Goal: Task Accomplishment & Management: Manage account settings

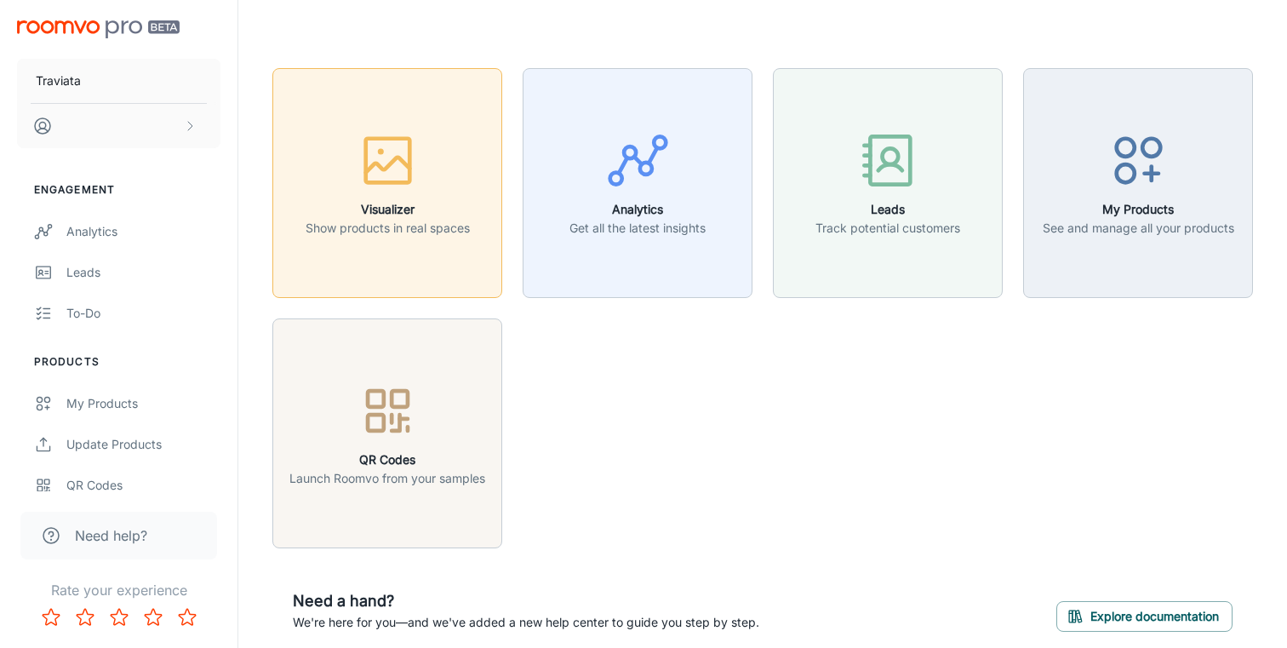
click at [402, 254] on button "Visualizer Show products in real spaces" at bounding box center [387, 183] width 230 height 230
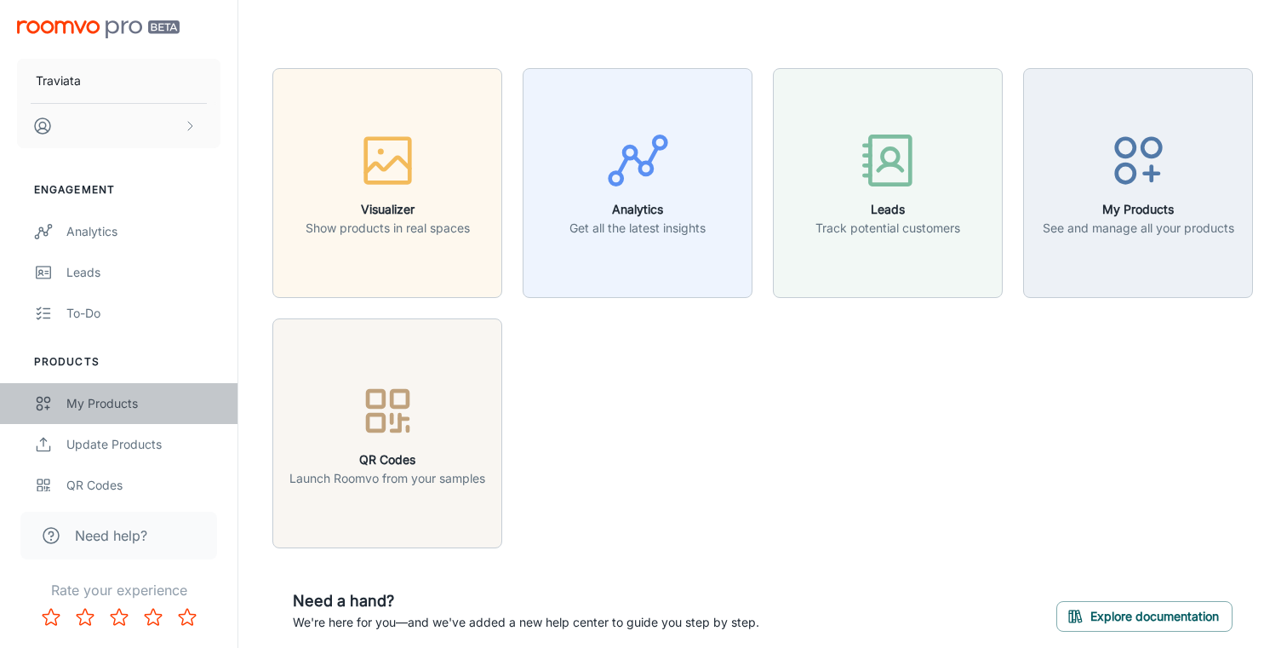
click at [117, 416] on link "My Products" at bounding box center [118, 403] width 237 height 41
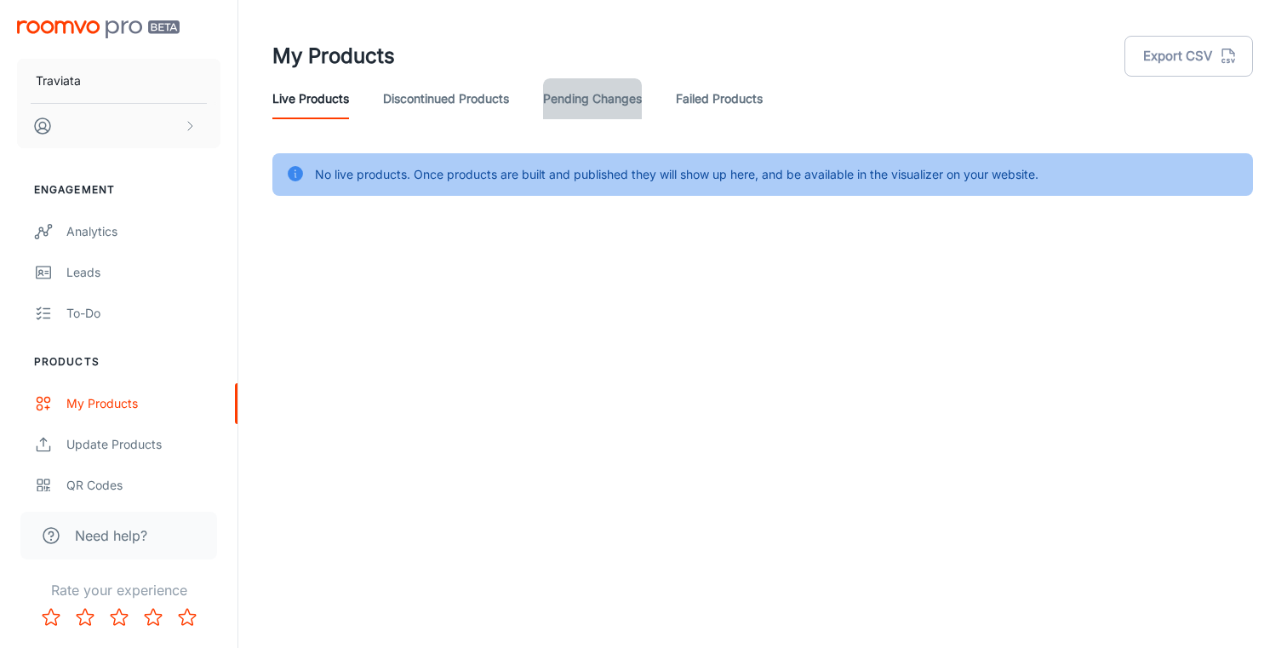
click at [594, 114] on link "Pending Changes" at bounding box center [592, 98] width 99 height 41
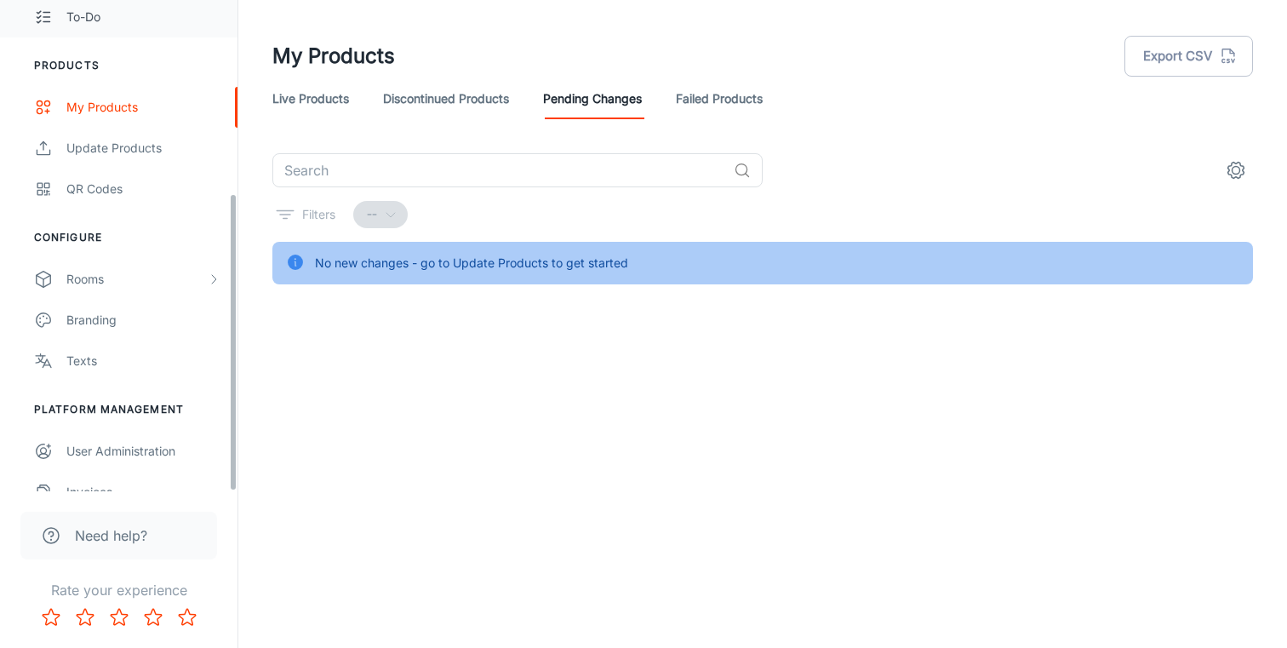
scroll to position [317, 0]
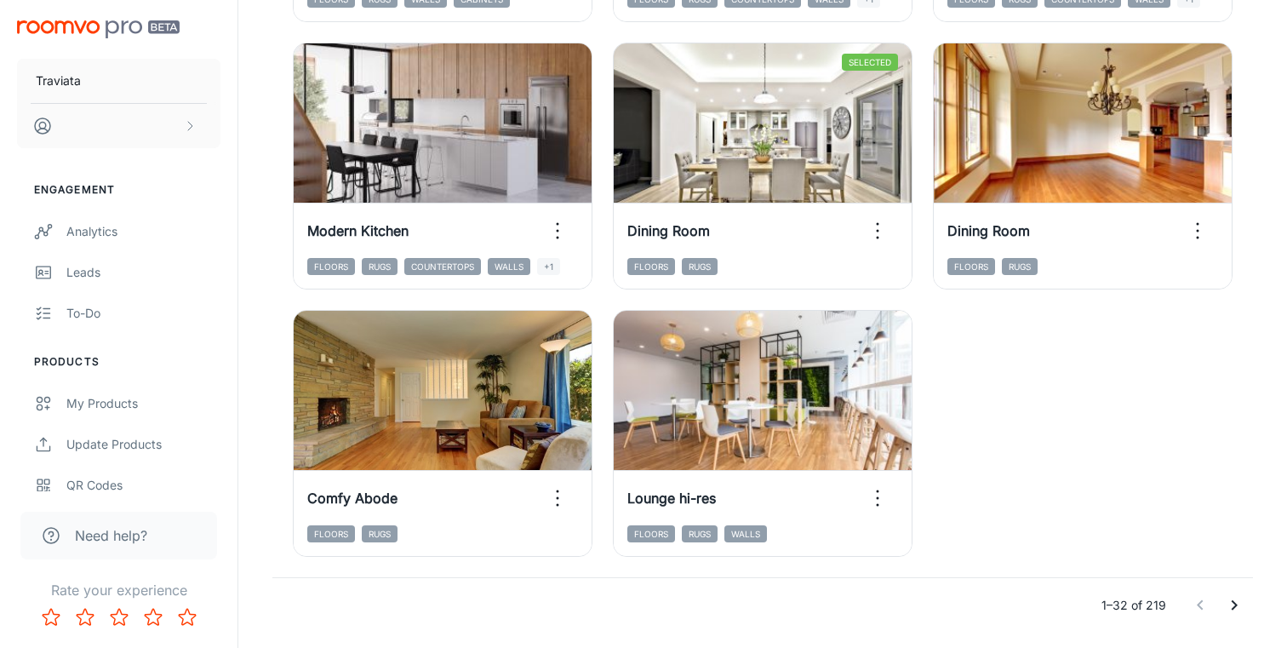
scroll to position [2685, 0]
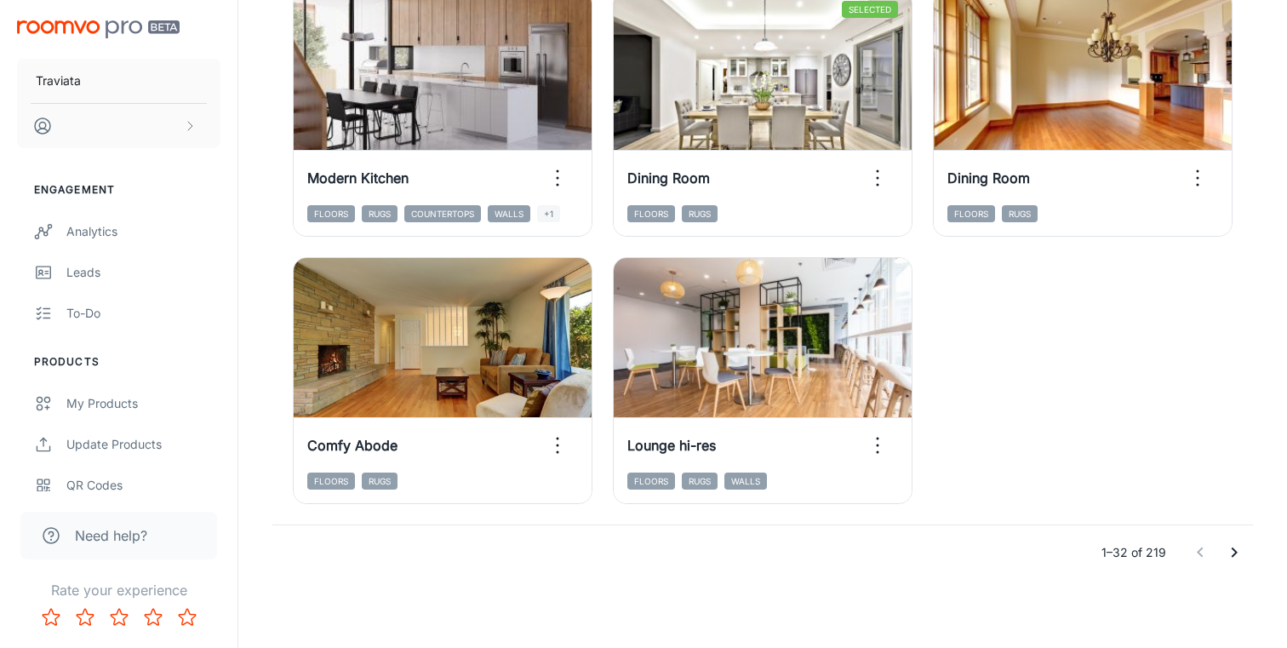
click at [1235, 556] on icon "Go to next page" at bounding box center [1234, 552] width 20 height 20
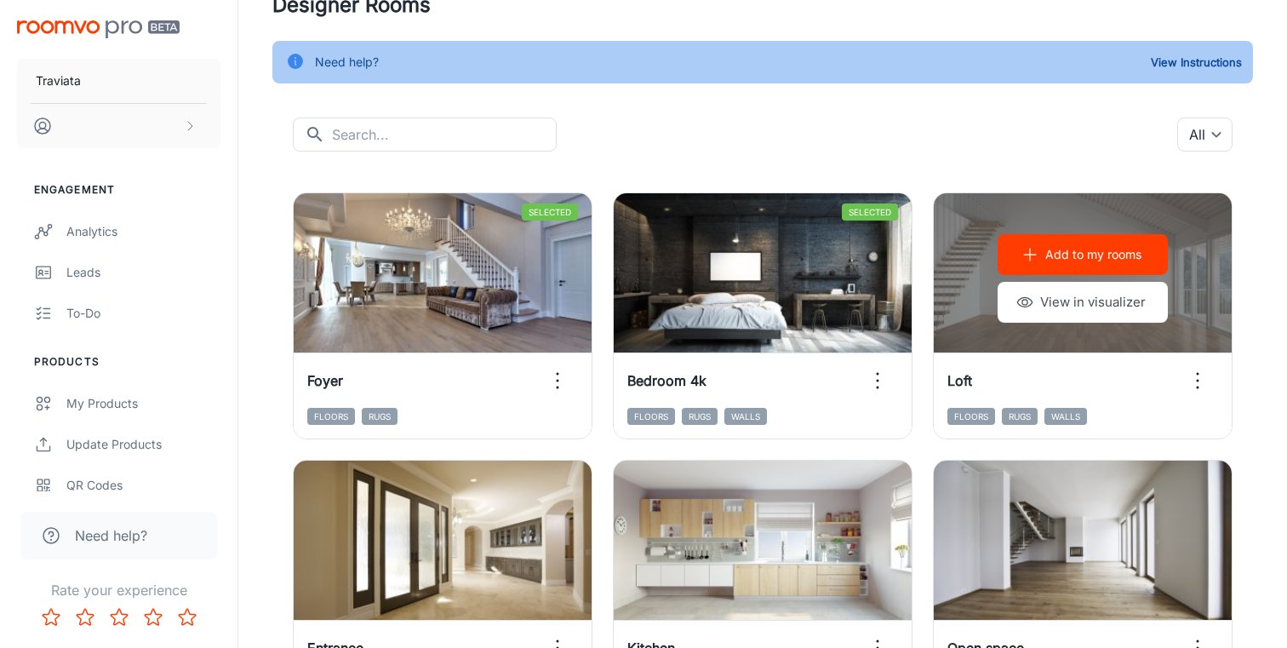
scroll to position [0, 0]
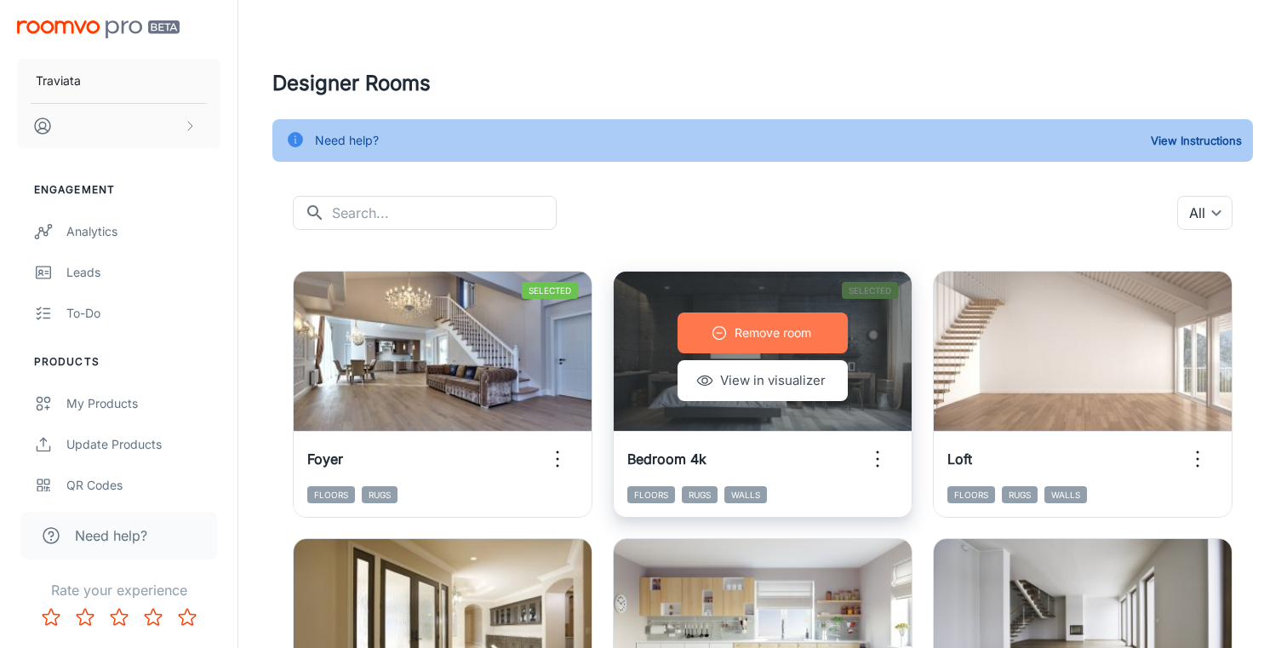
click at [811, 333] on p "Remove room" at bounding box center [772, 332] width 77 height 19
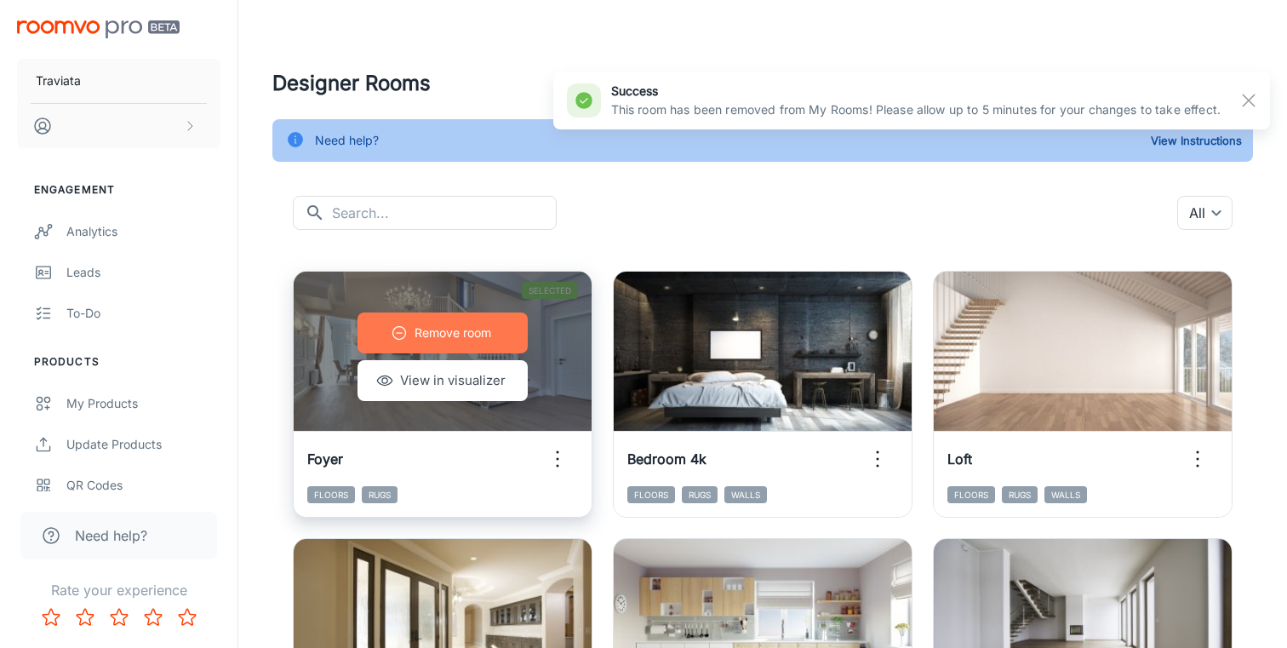
click at [493, 332] on button "Remove room" at bounding box center [442, 332] width 170 height 41
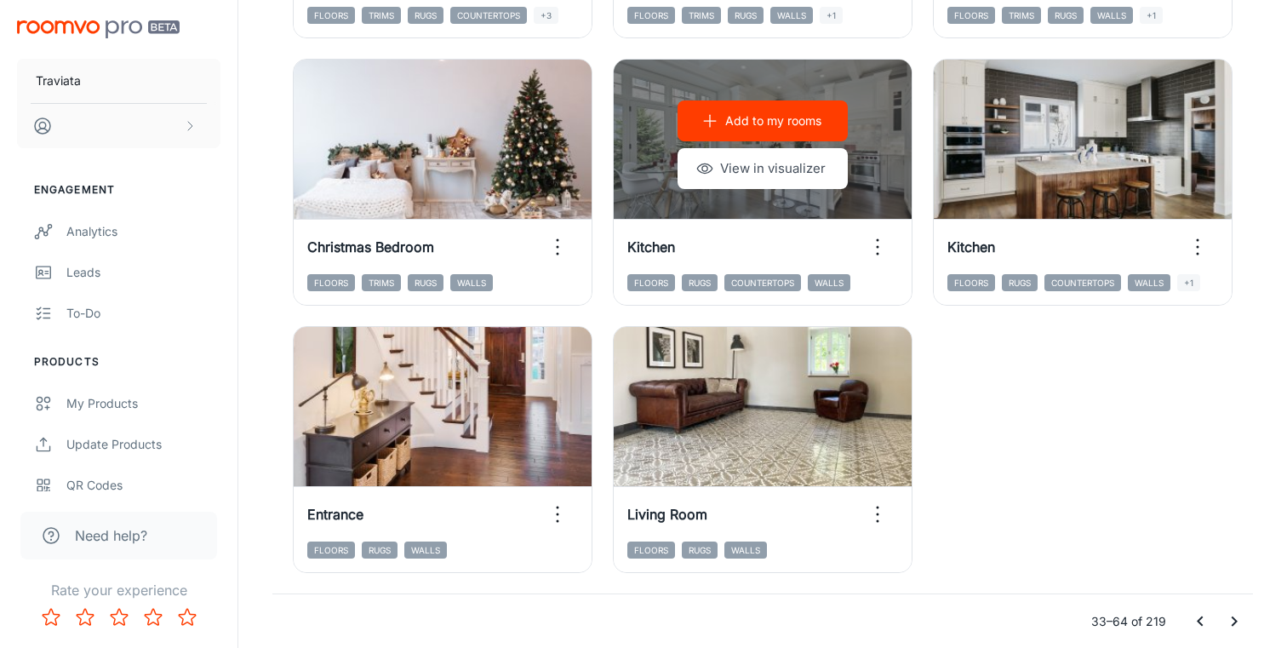
scroll to position [2685, 0]
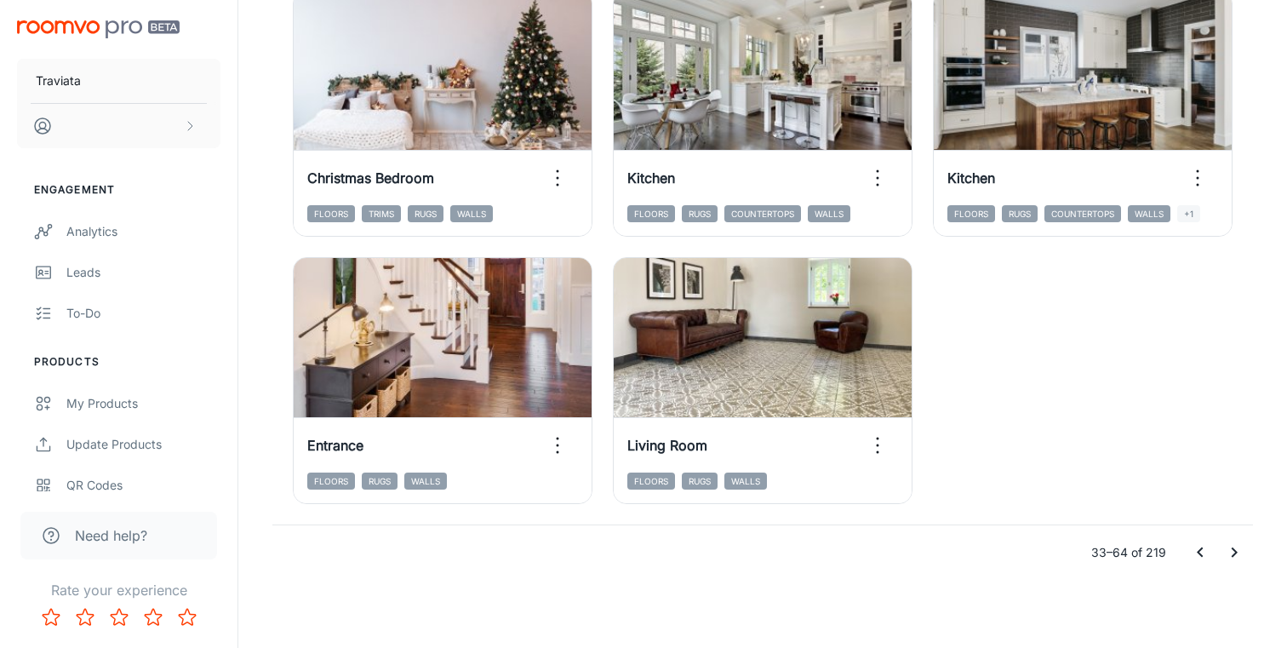
click at [1234, 553] on icon "Go to next page" at bounding box center [1234, 552] width 6 height 10
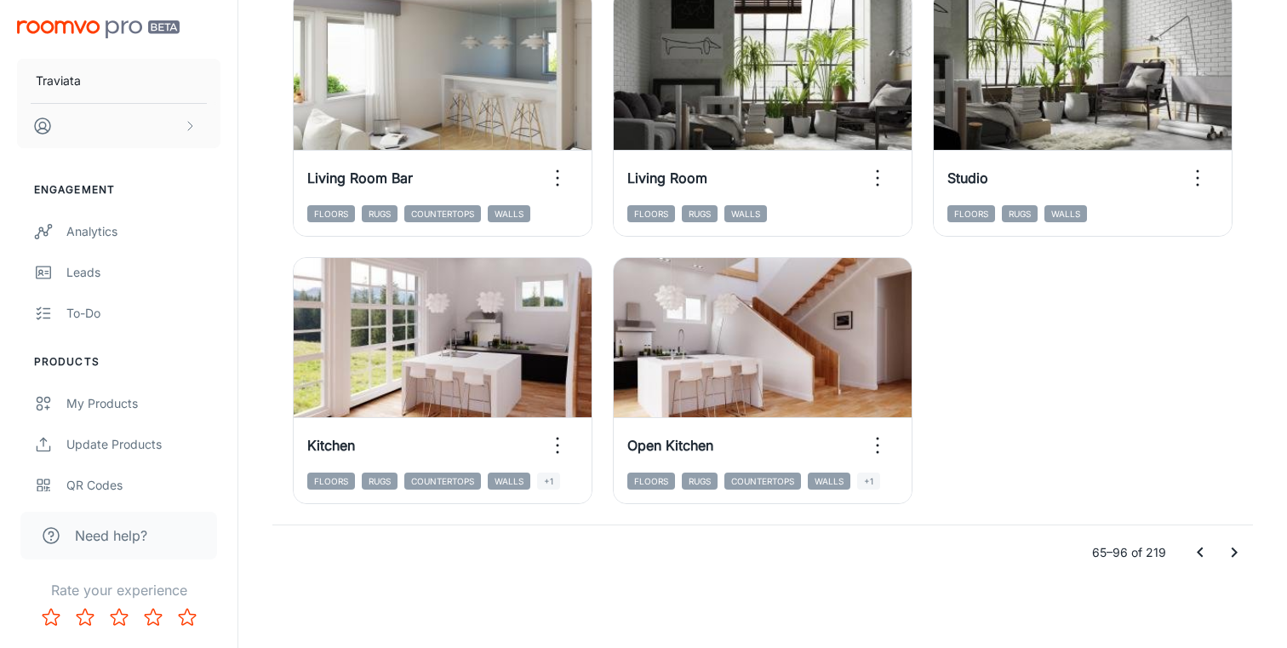
click at [1234, 542] on icon "Go to next page" at bounding box center [1234, 552] width 20 height 20
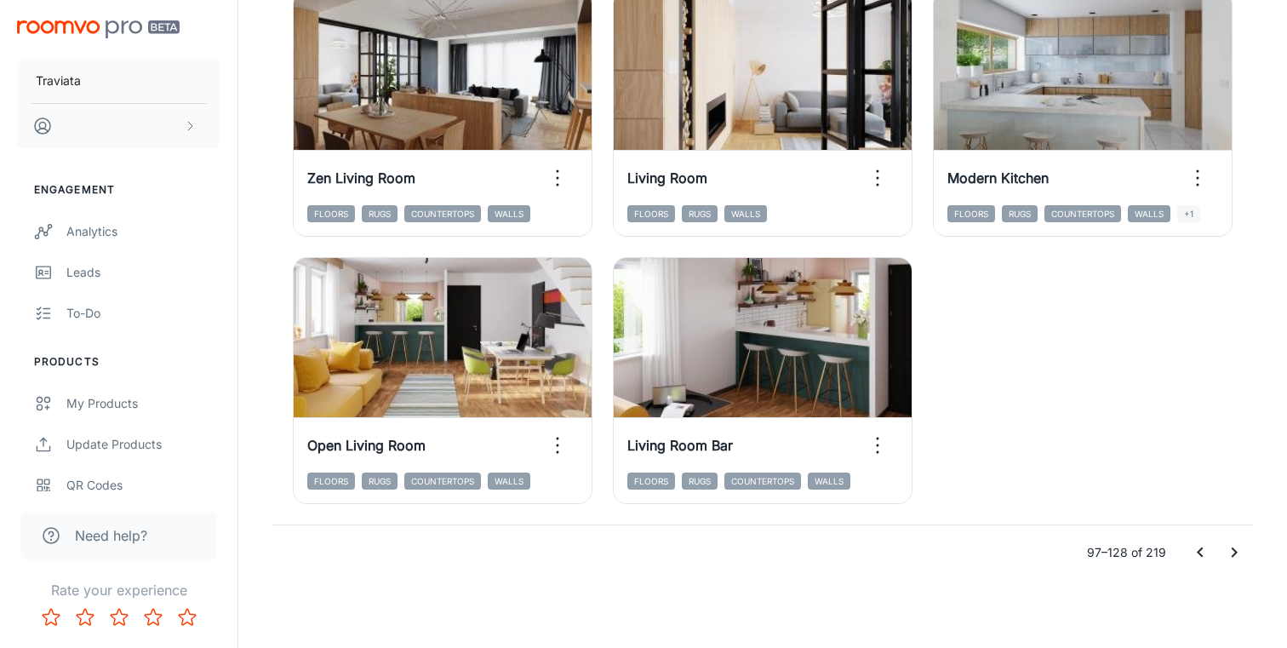
click at [1236, 551] on icon "Go to next page" at bounding box center [1234, 552] width 6 height 10
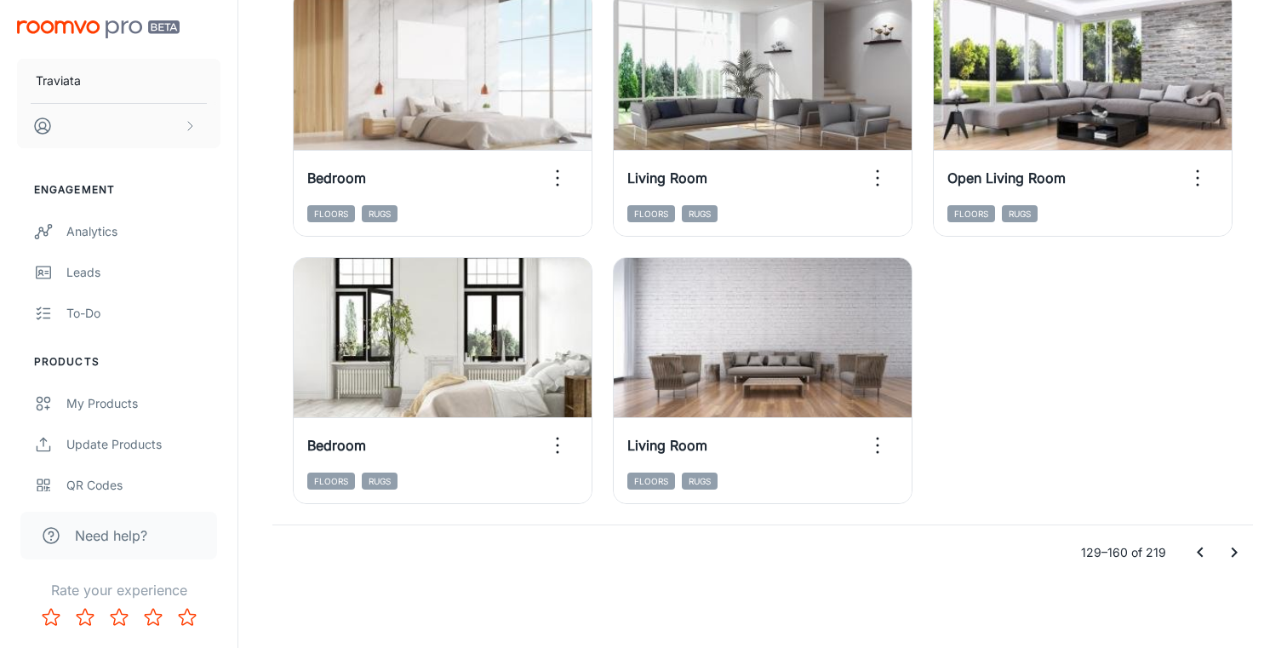
click at [1196, 547] on icon "Go to previous page" at bounding box center [1200, 552] width 20 height 20
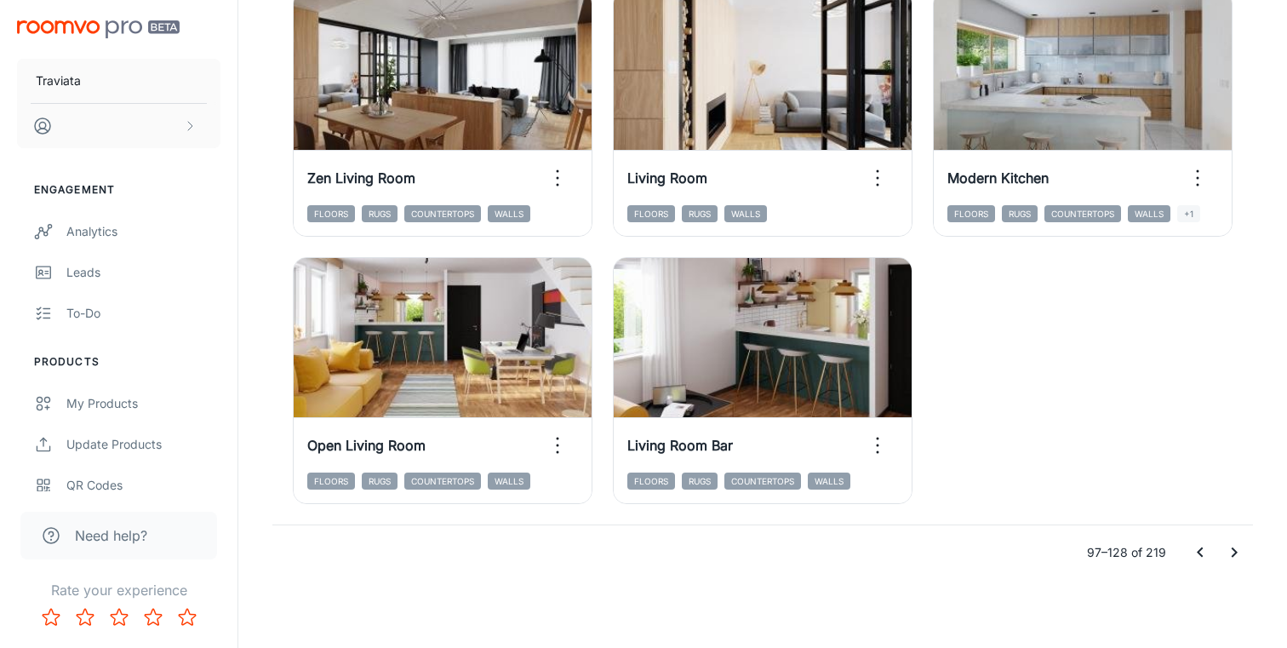
click at [1196, 547] on icon "Go to previous page" at bounding box center [1200, 552] width 20 height 20
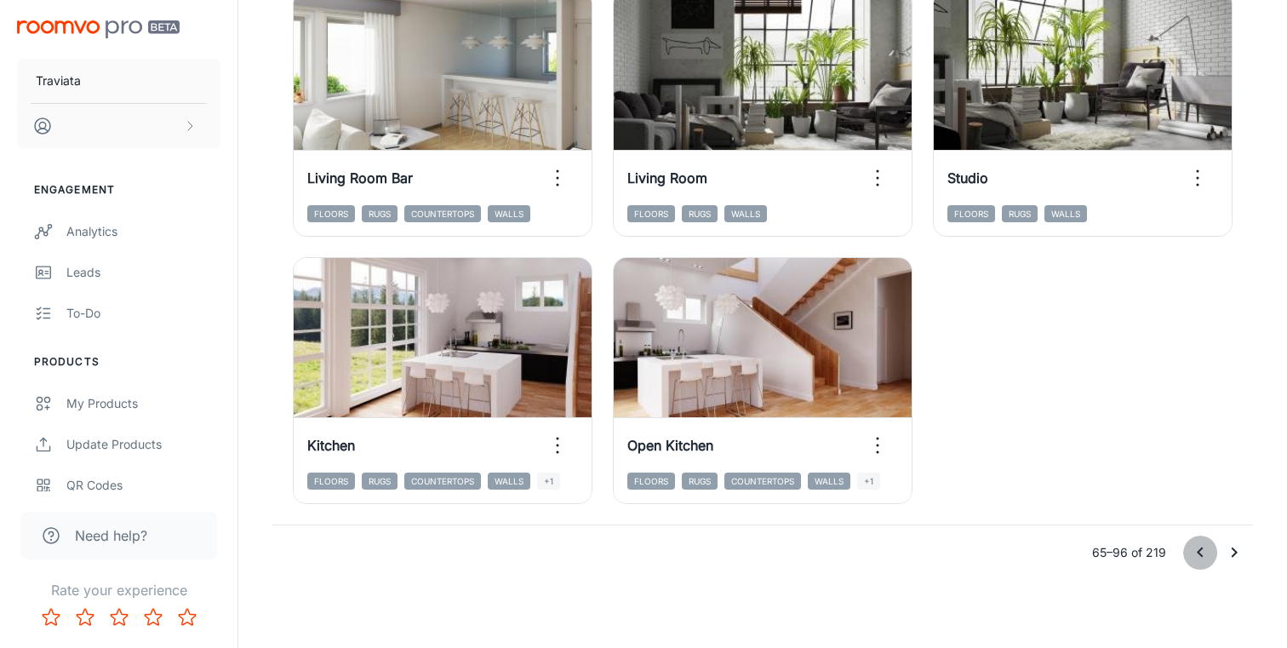
click at [1196, 547] on icon "Go to previous page" at bounding box center [1200, 552] width 20 height 20
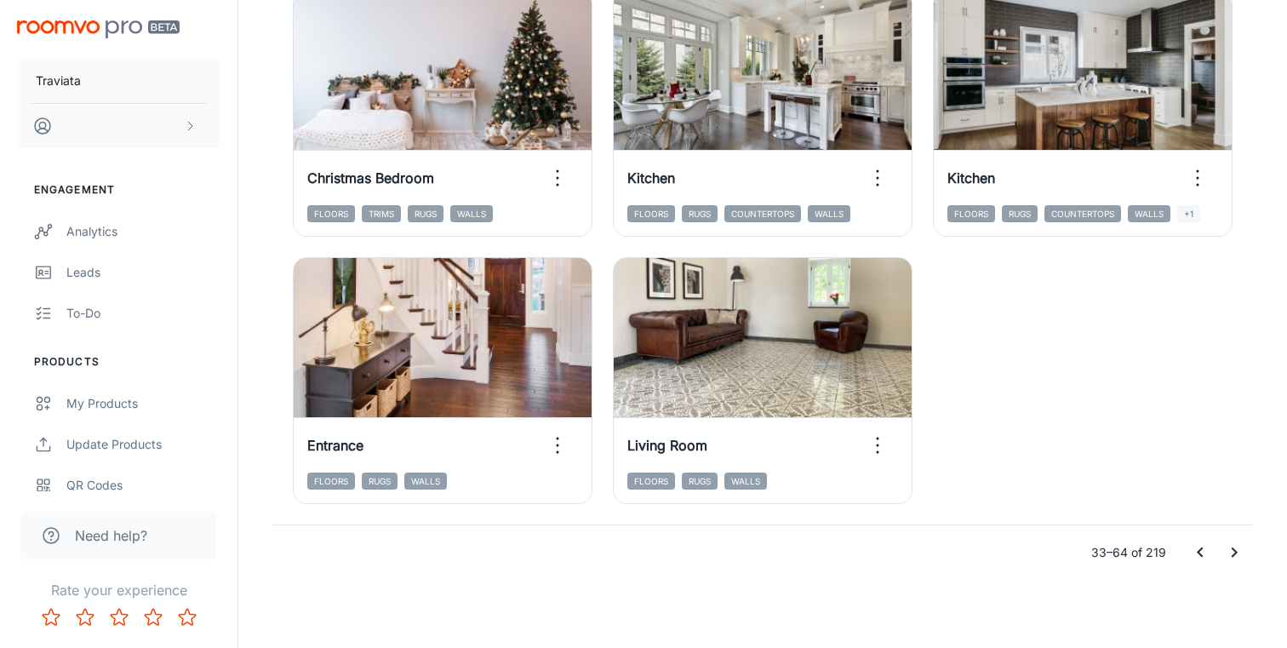
click at [1196, 547] on icon "Go to previous page" at bounding box center [1200, 552] width 20 height 20
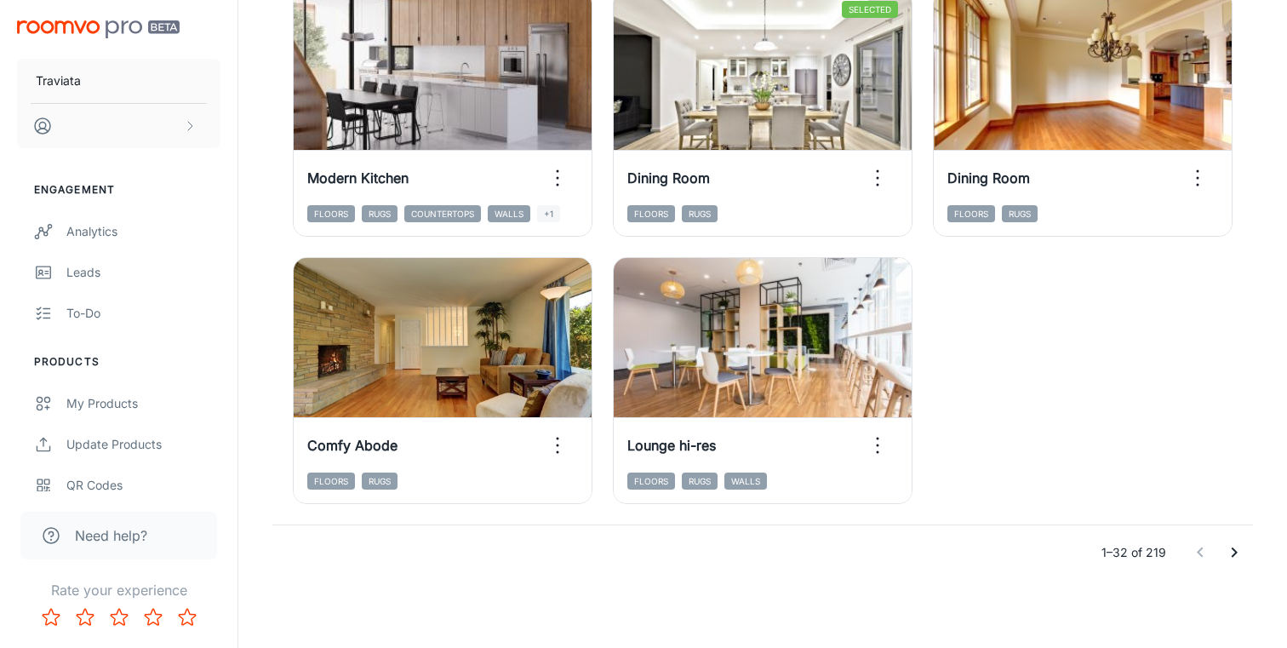
click at [1243, 549] on icon "Go to next page" at bounding box center [1234, 552] width 20 height 20
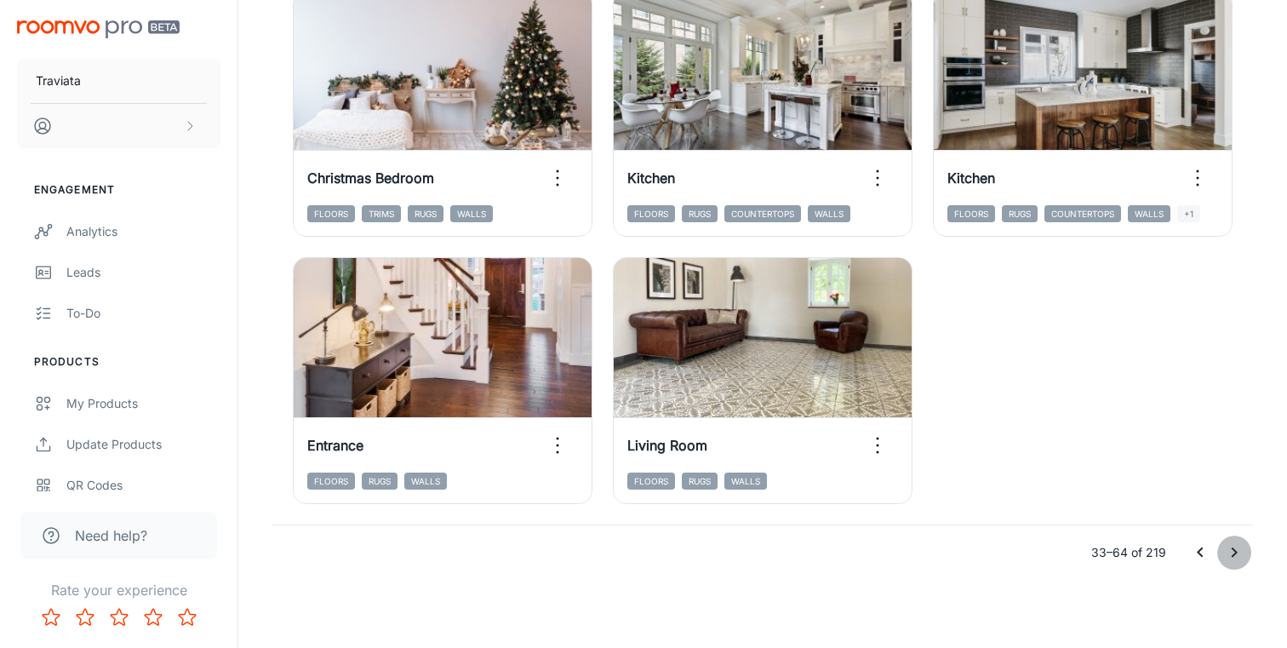
click at [1243, 549] on icon "Go to next page" at bounding box center [1234, 552] width 20 height 20
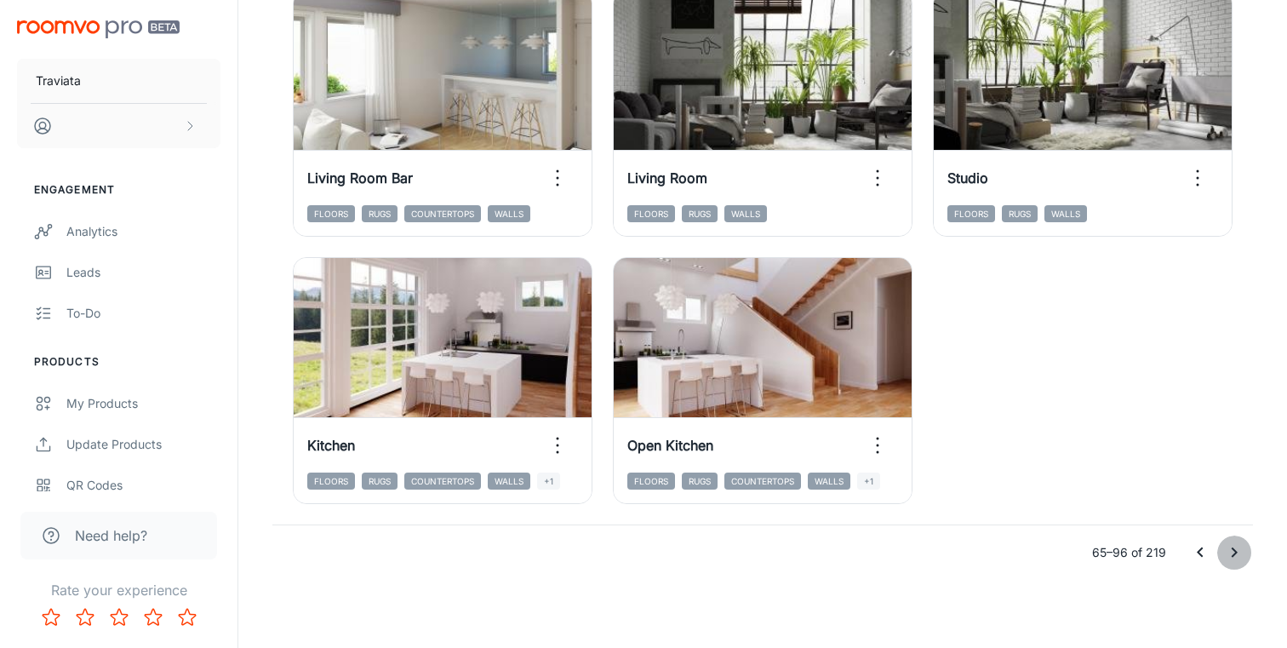
click at [1243, 549] on icon "Go to next page" at bounding box center [1234, 552] width 20 height 20
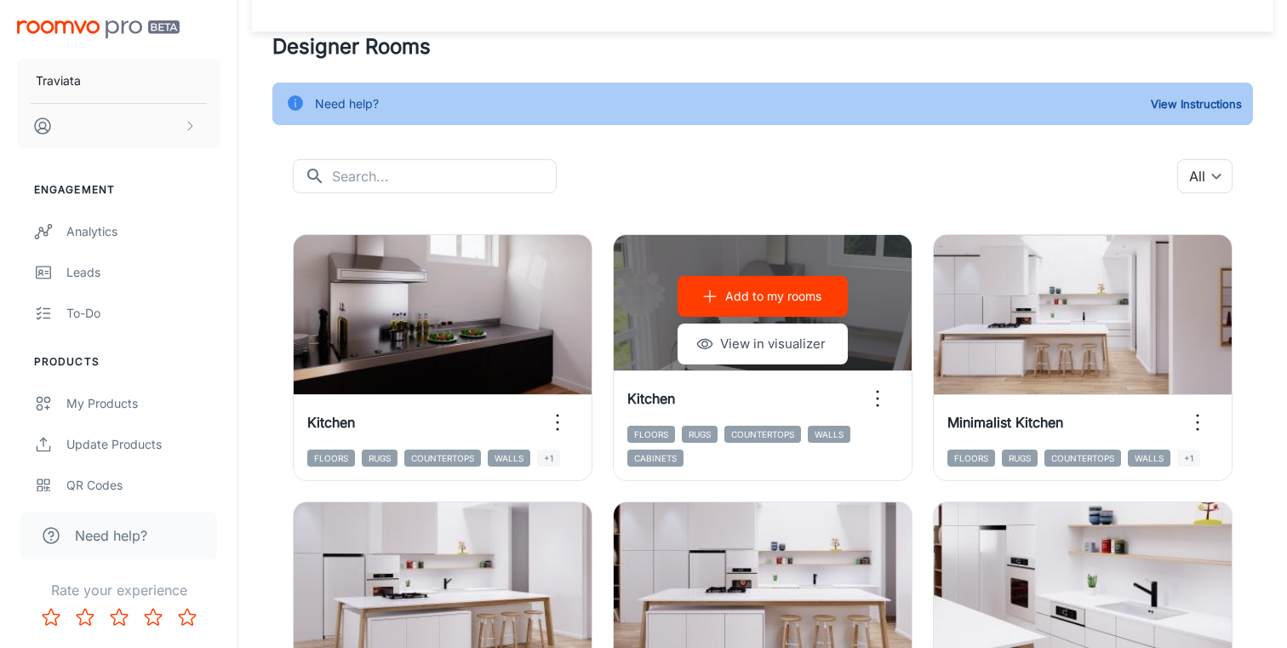
scroll to position [0, 0]
